Goal: Find specific page/section: Find specific page/section

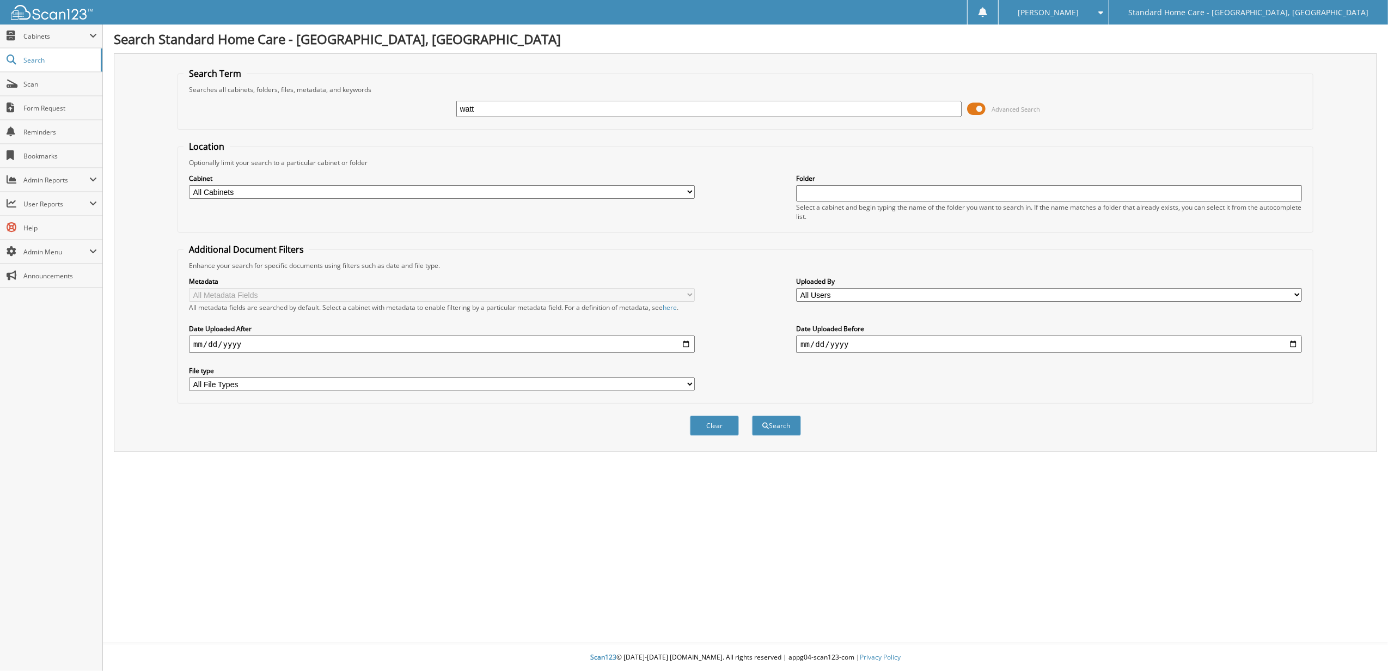
type input "watt"
click at [752, 415] on button "Search" at bounding box center [776, 425] width 49 height 20
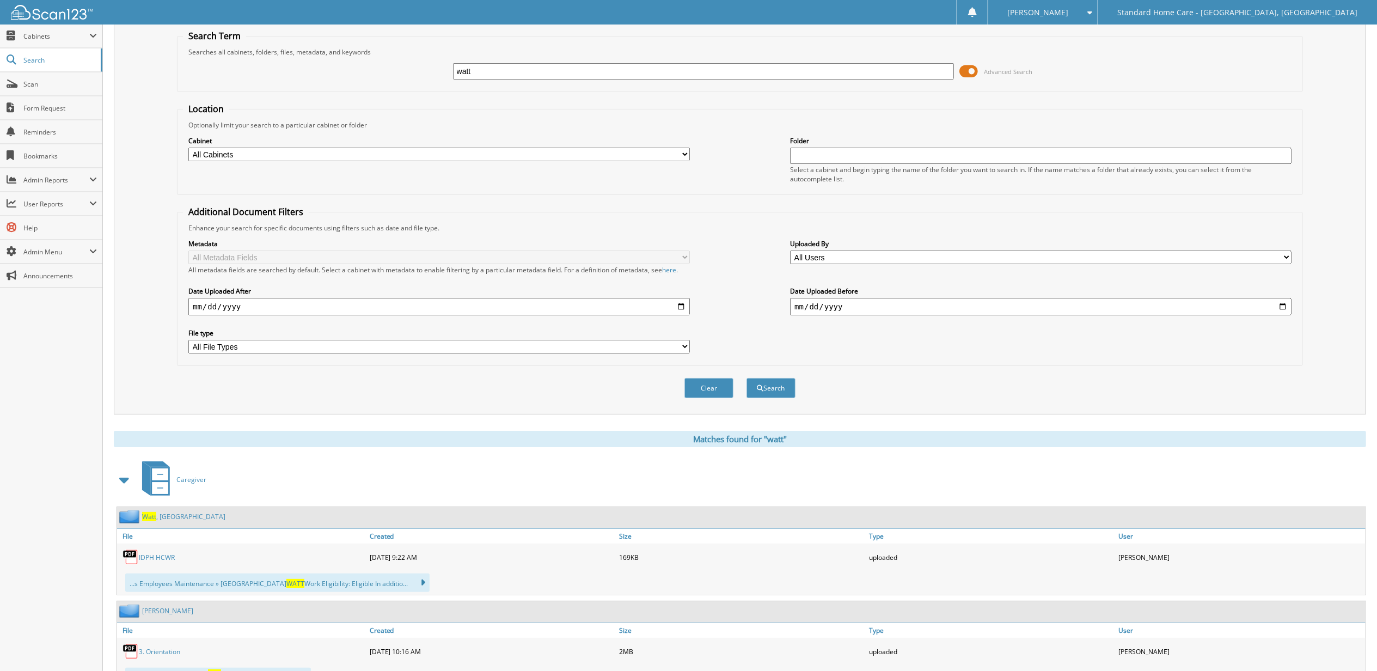
scroll to position [72, 0]
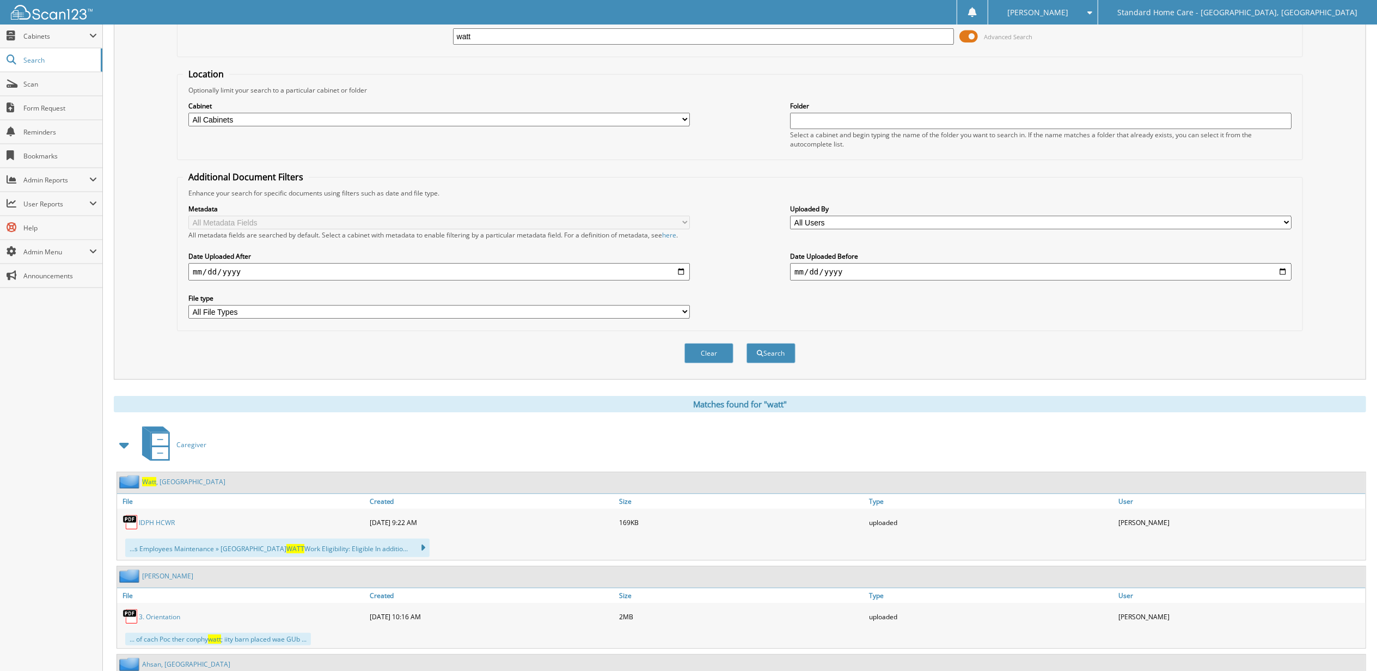
click at [166, 483] on link "Watt , Alexandria" at bounding box center [183, 481] width 83 height 9
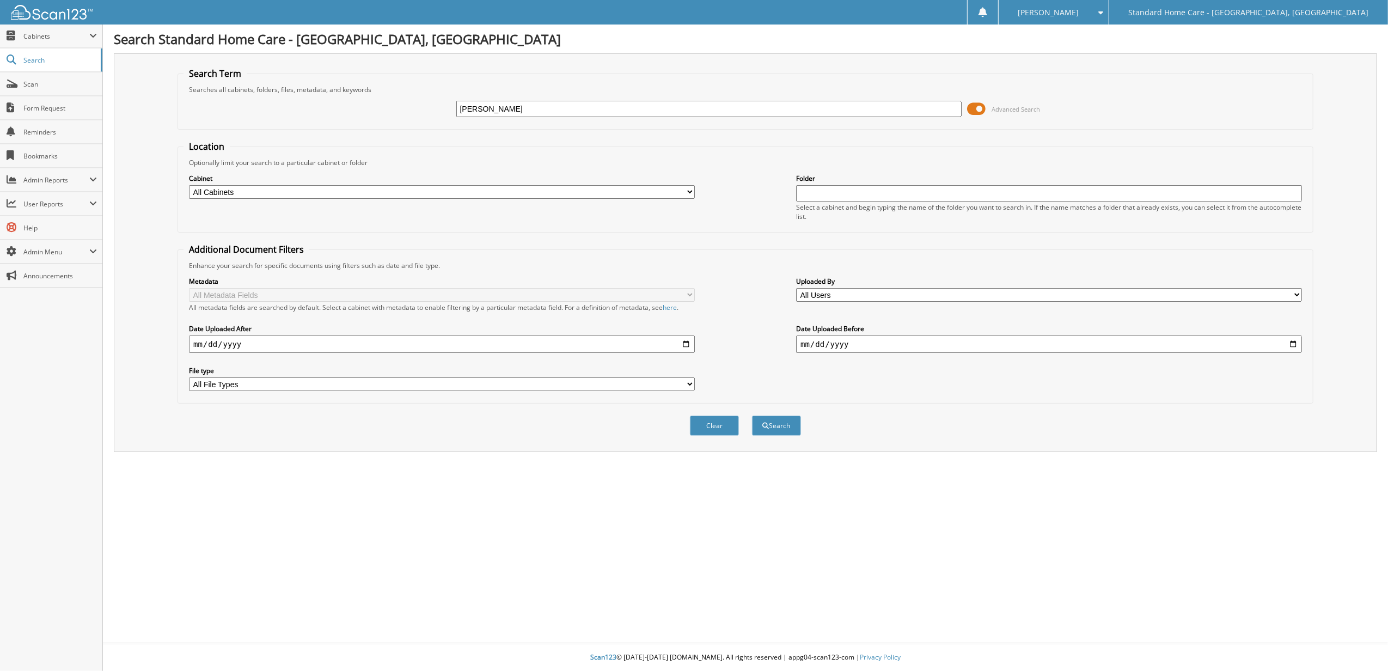
type input "[PERSON_NAME]"
click at [752, 415] on button "Search" at bounding box center [776, 425] width 49 height 20
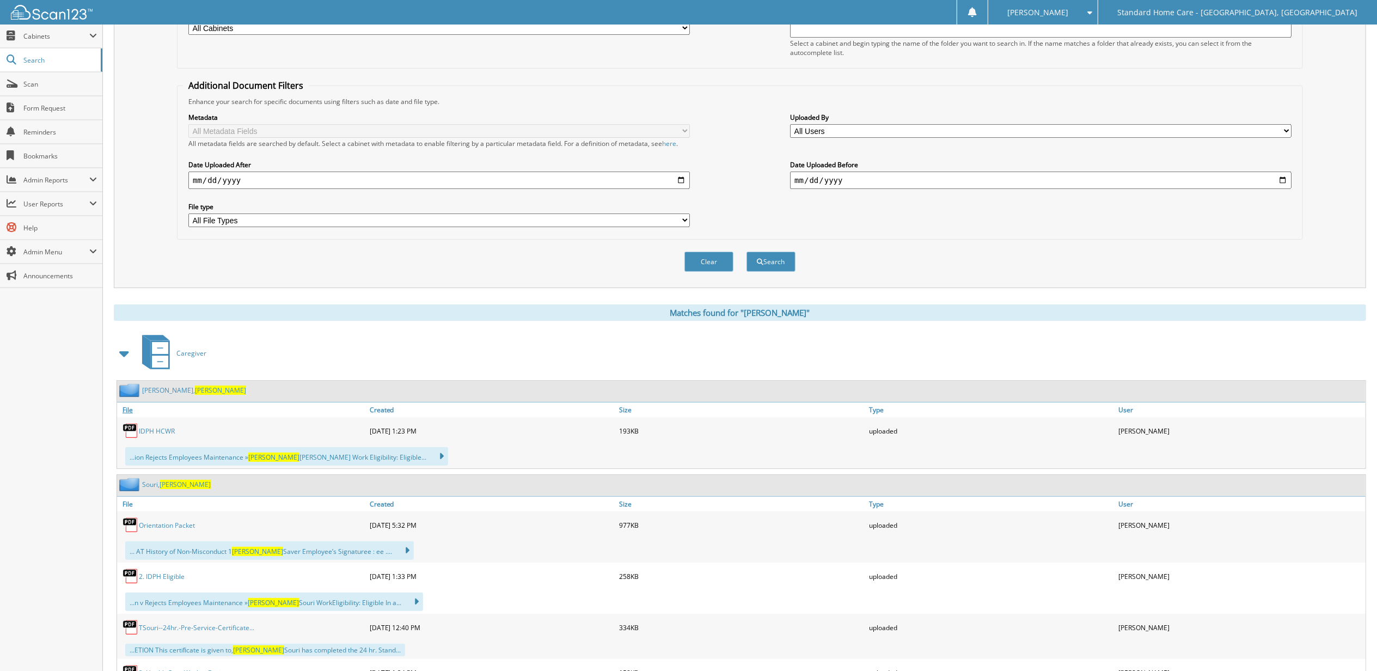
scroll to position [218, 0]
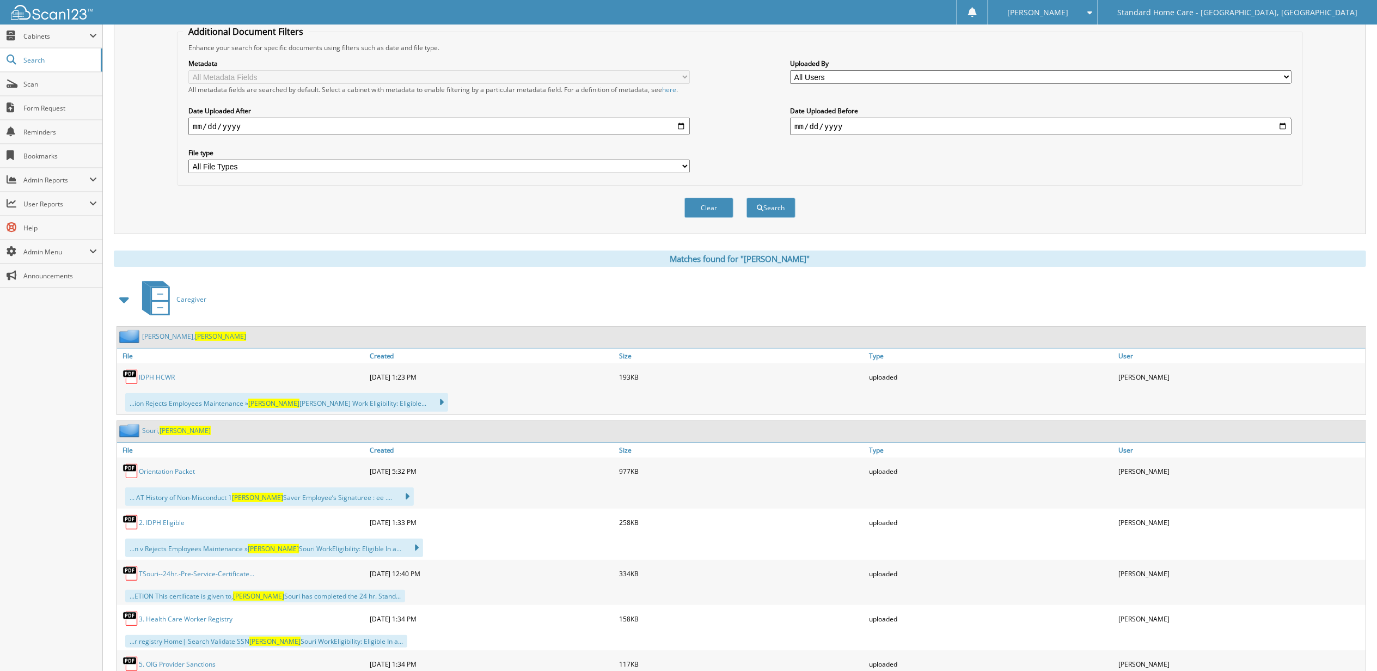
click at [168, 329] on div "[PERSON_NAME]" at bounding box center [741, 337] width 1248 height 21
click at [195, 333] on span "[PERSON_NAME]" at bounding box center [220, 336] width 51 height 9
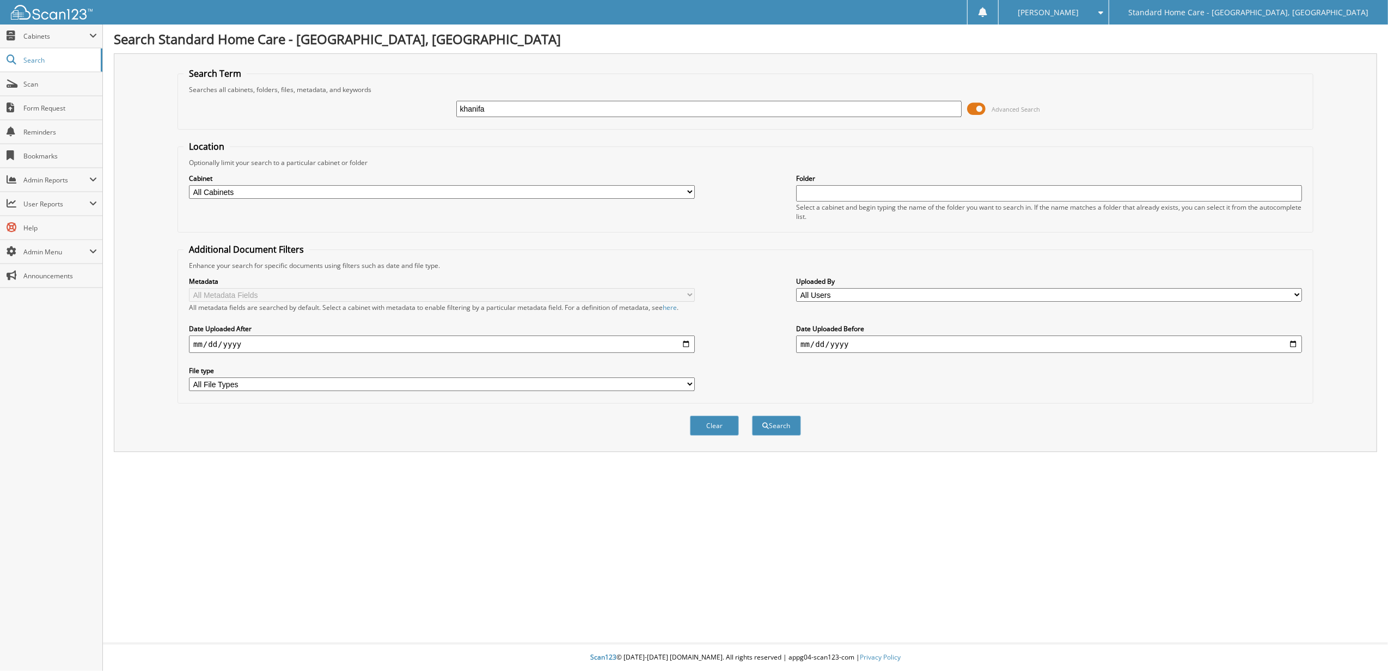
type input "khanifa"
click at [752, 415] on button "Search" at bounding box center [776, 425] width 49 height 20
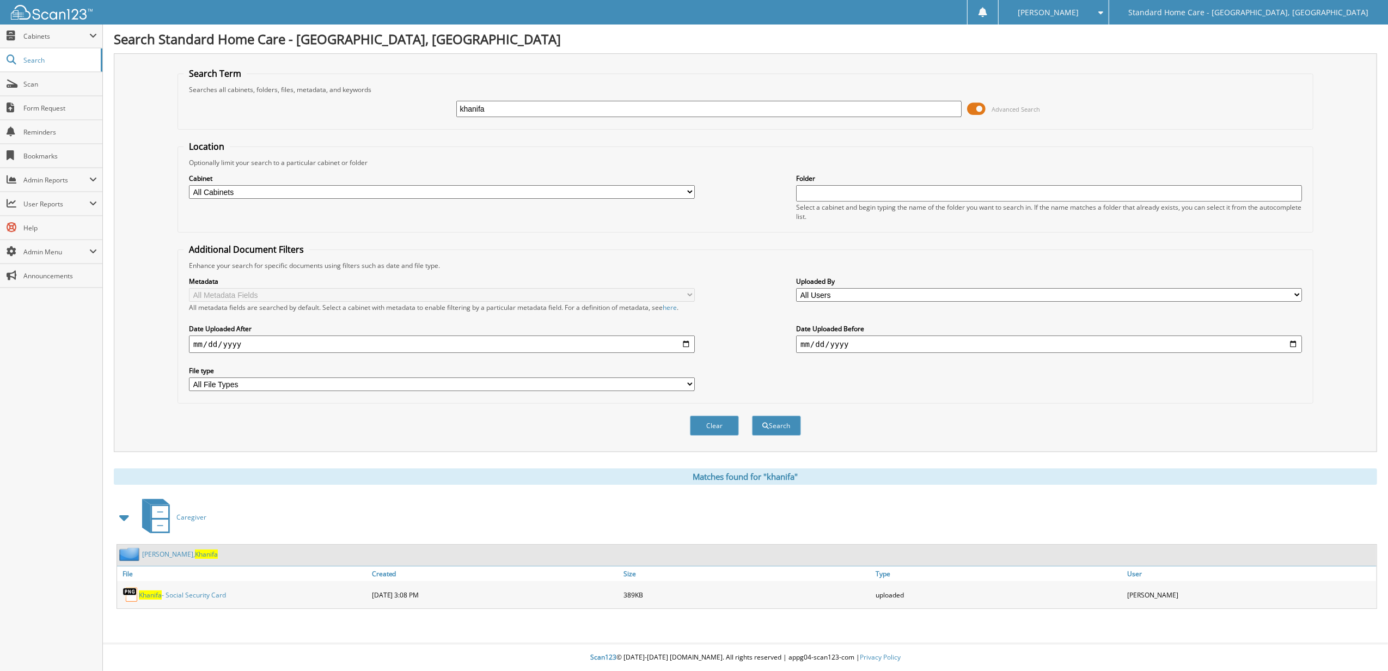
click at [175, 556] on link "[PERSON_NAME], Khanifa" at bounding box center [180, 553] width 76 height 9
